Goal: Task Accomplishment & Management: Use online tool/utility

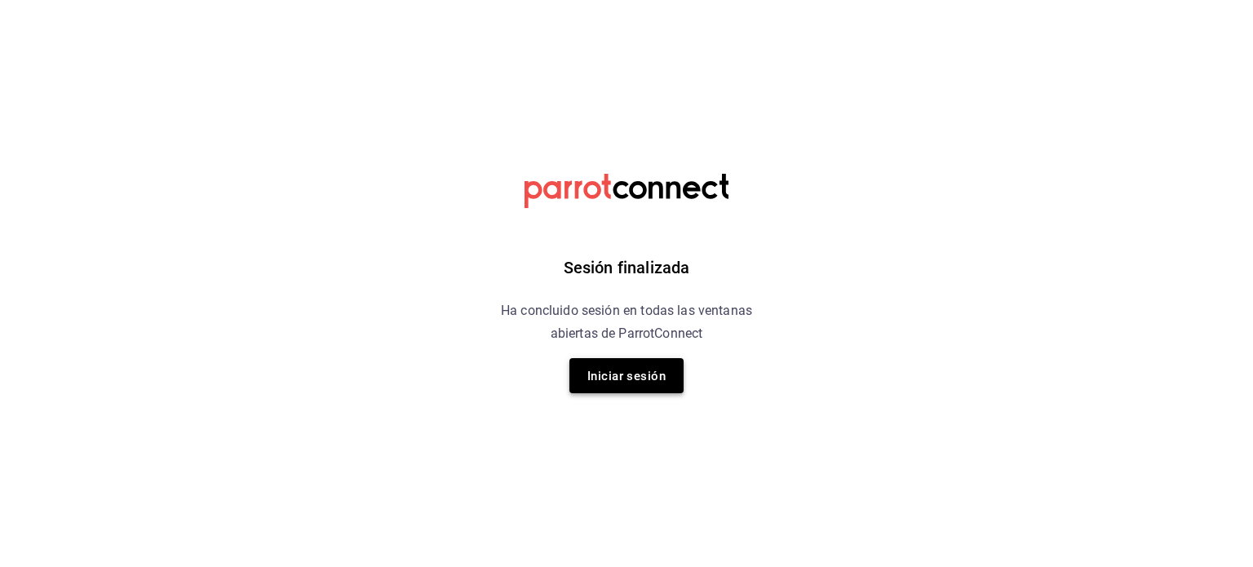
click at [636, 383] on font "Iniciar sesión" at bounding box center [626, 376] width 78 height 22
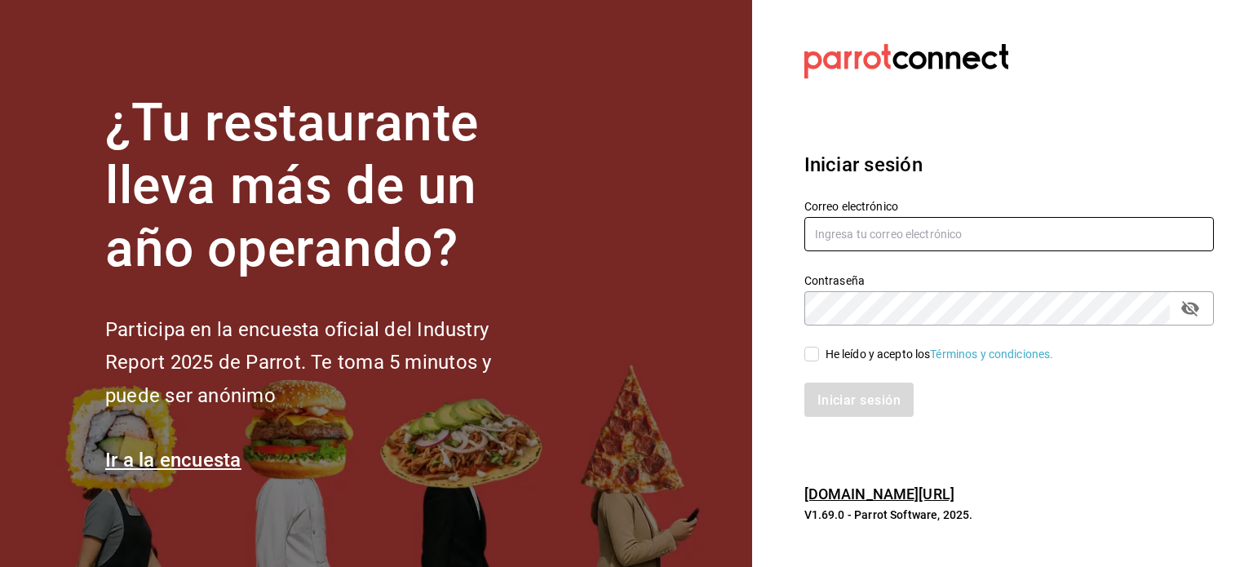
click at [937, 234] on input "text" at bounding box center [1008, 234] width 409 height 34
type input "[EMAIL_ADDRESS][DOMAIN_NAME]"
click at [806, 356] on input "He leído y acepto los Términos y condiciones." at bounding box center [811, 354] width 15 height 15
checkbox input "true"
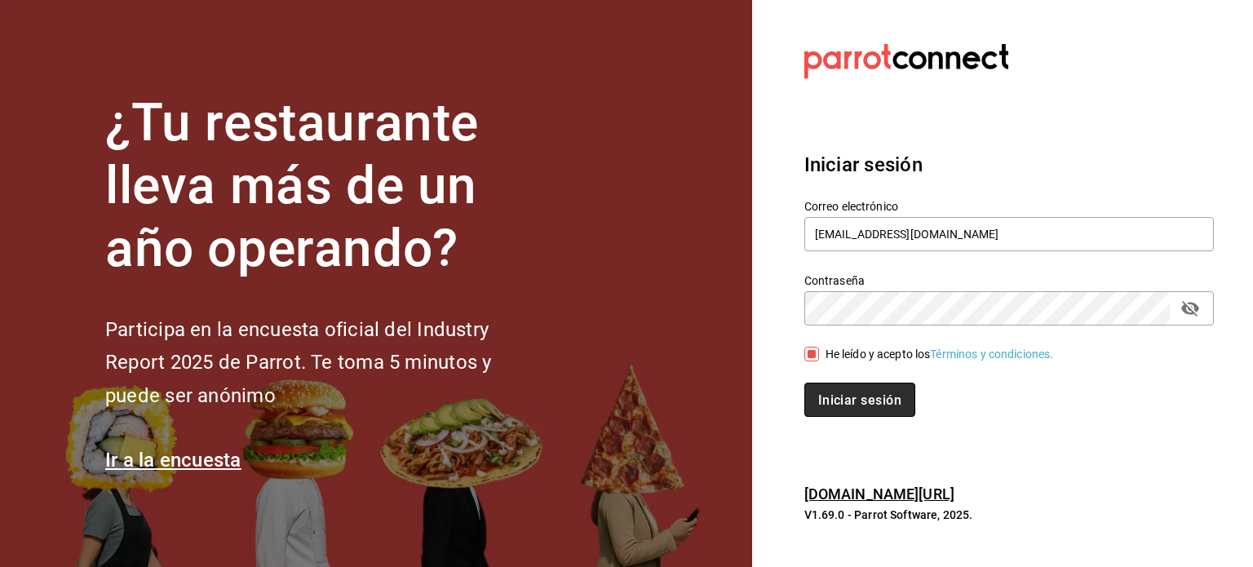
click at [846, 411] on button "Iniciar sesión" at bounding box center [859, 400] width 111 height 34
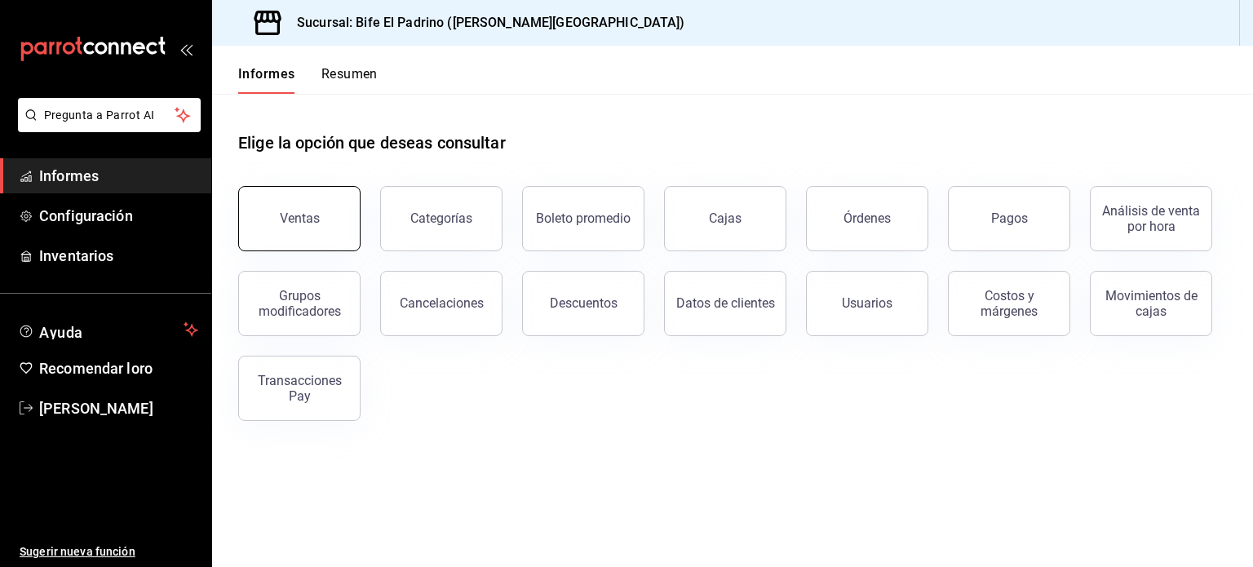
click at [342, 214] on button "Ventas" at bounding box center [299, 218] width 122 height 65
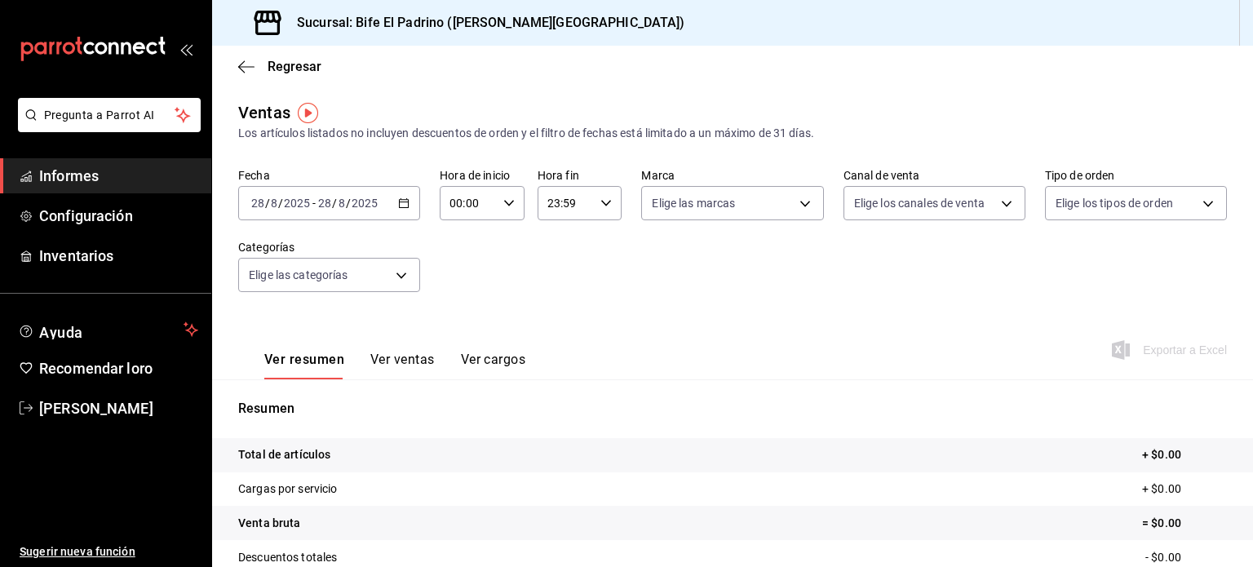
click at [403, 201] on \(Stroke\) "button" at bounding box center [404, 201] width 9 height 1
click at [534, 320] on div "Ver resumen Ver ventas Ver cargos Exportar a Excel" at bounding box center [732, 346] width 1041 height 68
click at [405, 198] on icon "button" at bounding box center [403, 202] width 11 height 11
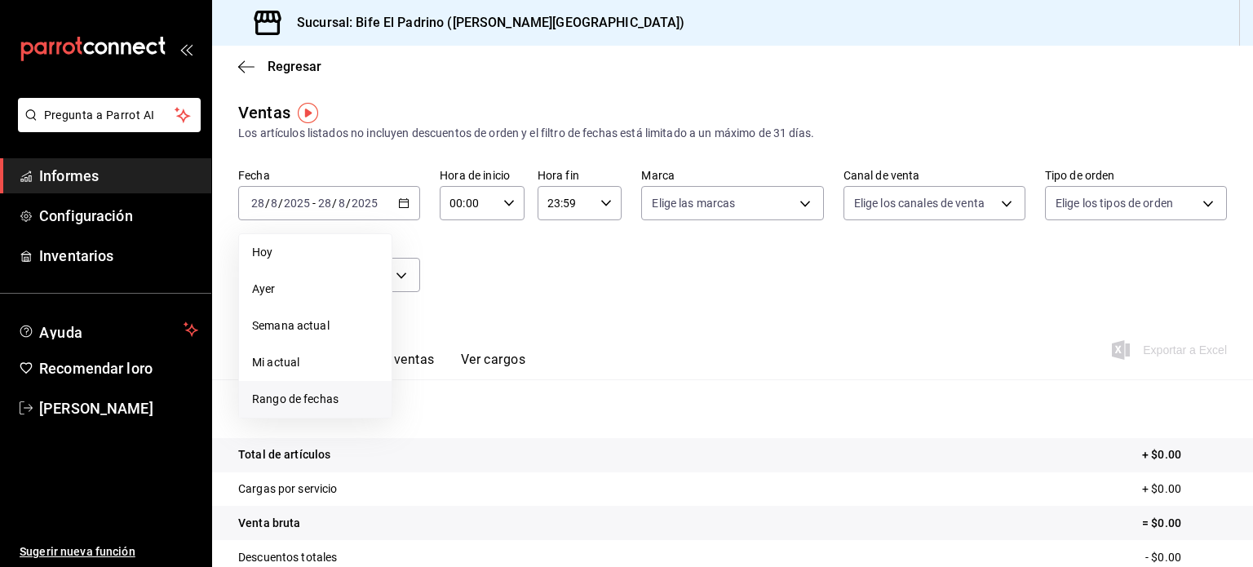
click at [319, 404] on font "Rango de fechas" at bounding box center [295, 398] width 86 height 13
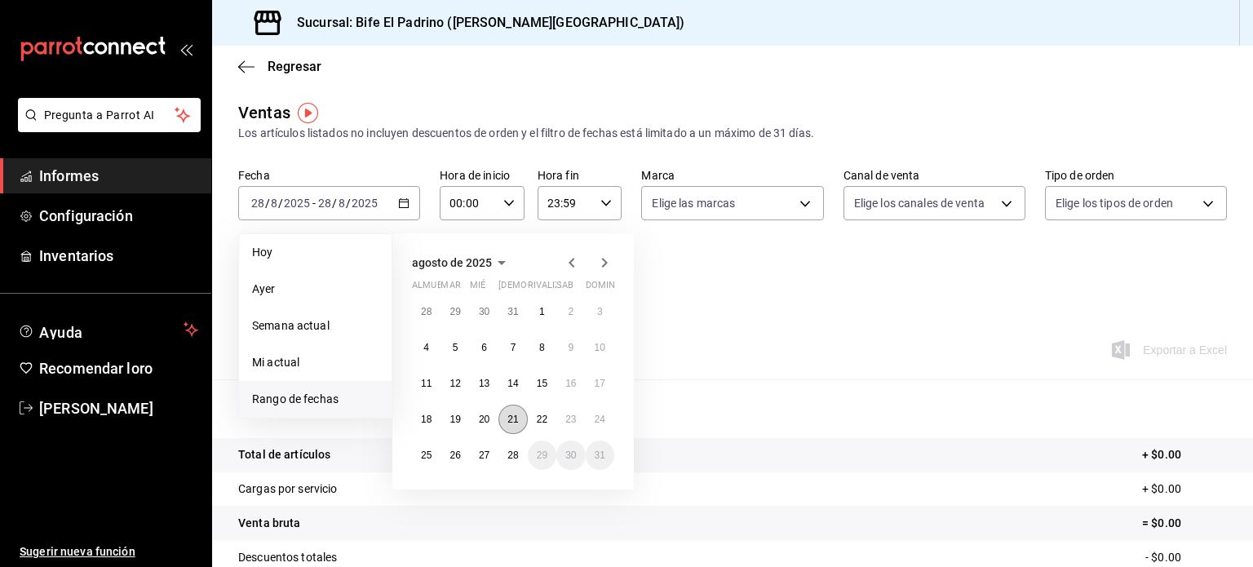
click at [513, 414] on font "21" at bounding box center [512, 419] width 11 height 11
click at [512, 449] on font "28" at bounding box center [512, 454] width 11 height 11
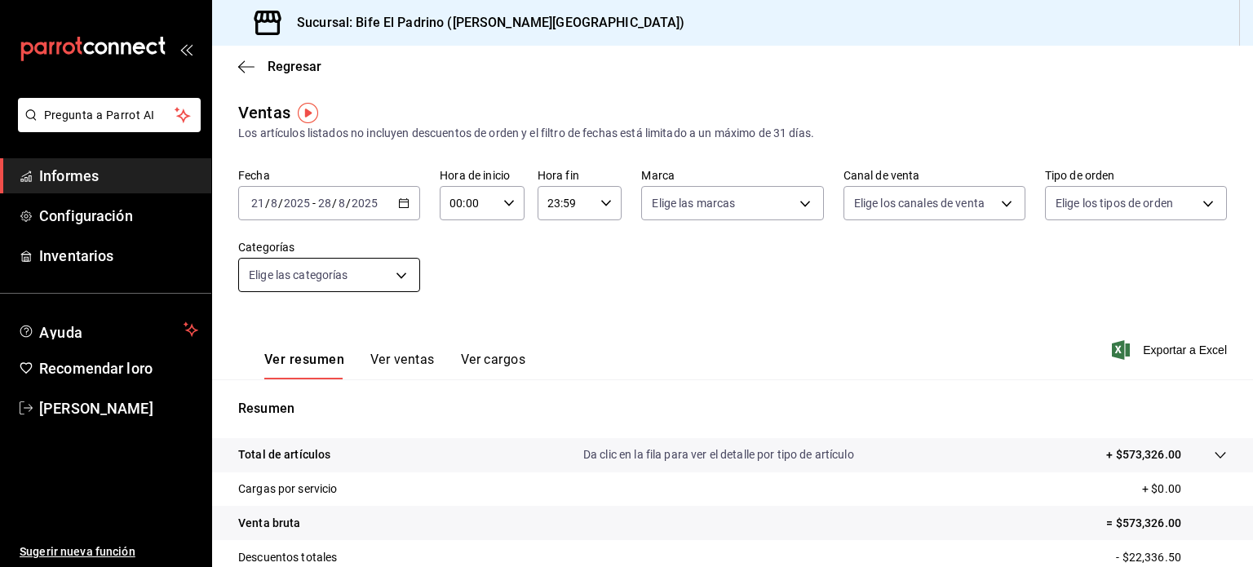
click at [369, 275] on body "Pregunta a Parrot AI Informes Configuración Inventarios Ayuda Recomendar loro C…" at bounding box center [626, 283] width 1253 height 567
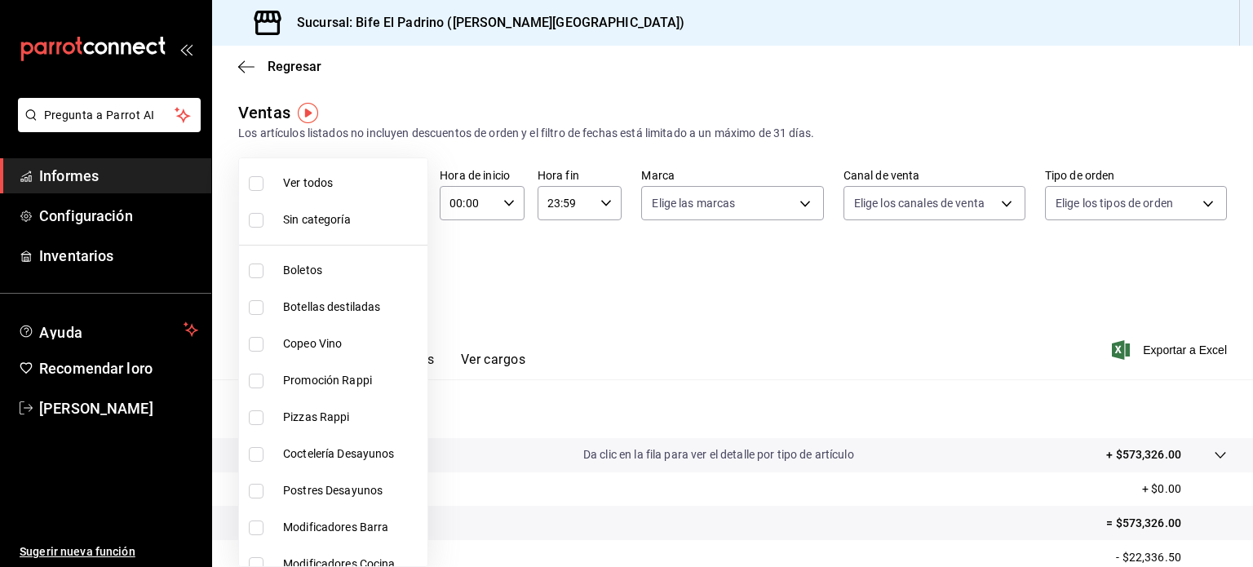
click at [699, 78] on div at bounding box center [626, 283] width 1253 height 567
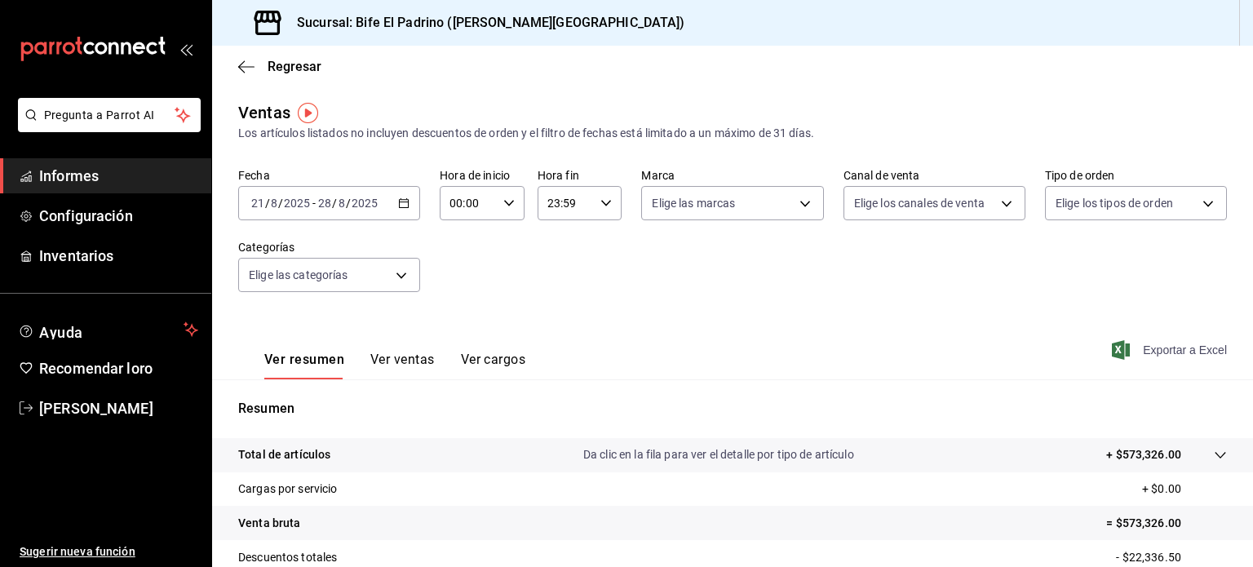
click at [1171, 352] on font "Exportar a Excel" at bounding box center [1185, 349] width 84 height 13
